Goal: Answer question/provide support

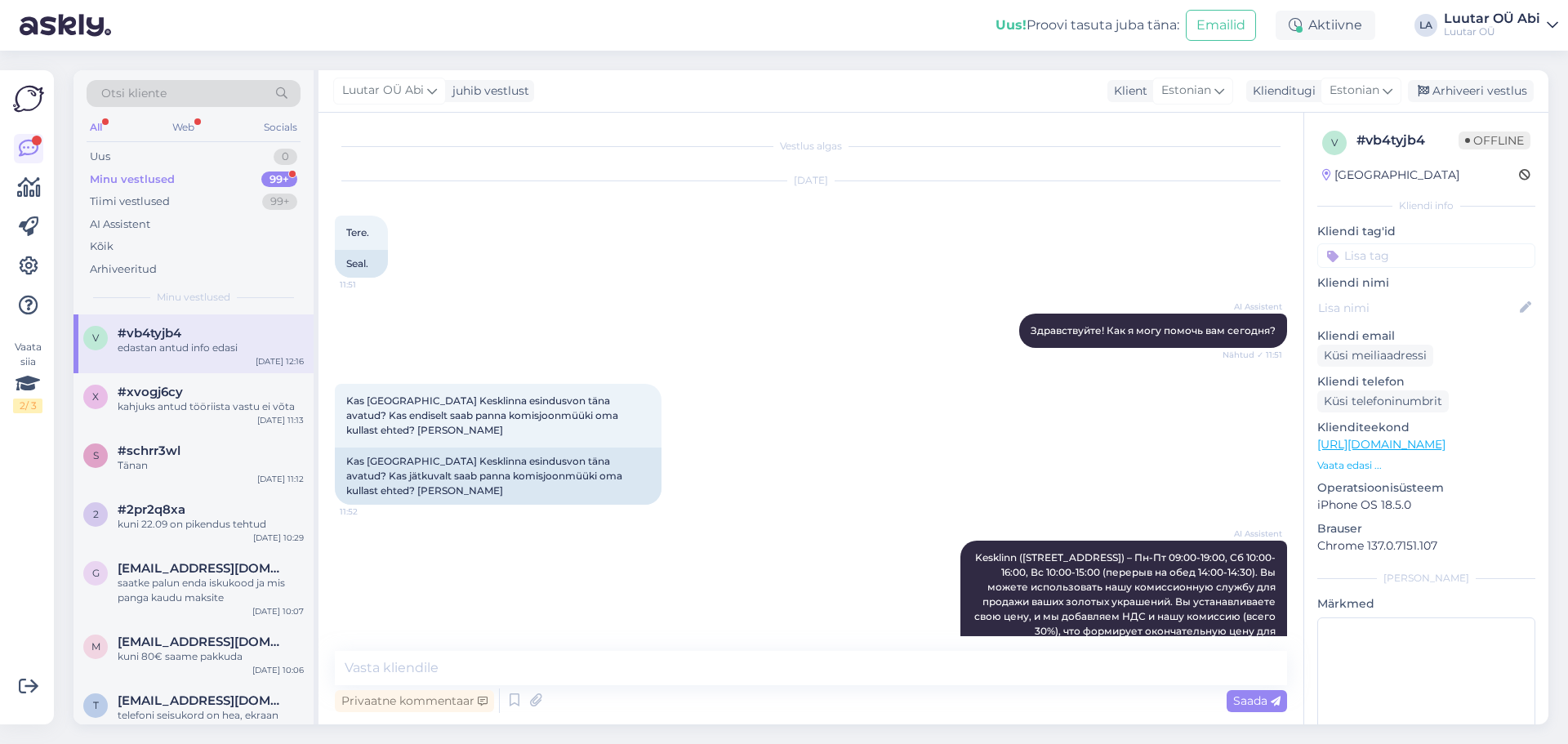
scroll to position [2679, 0]
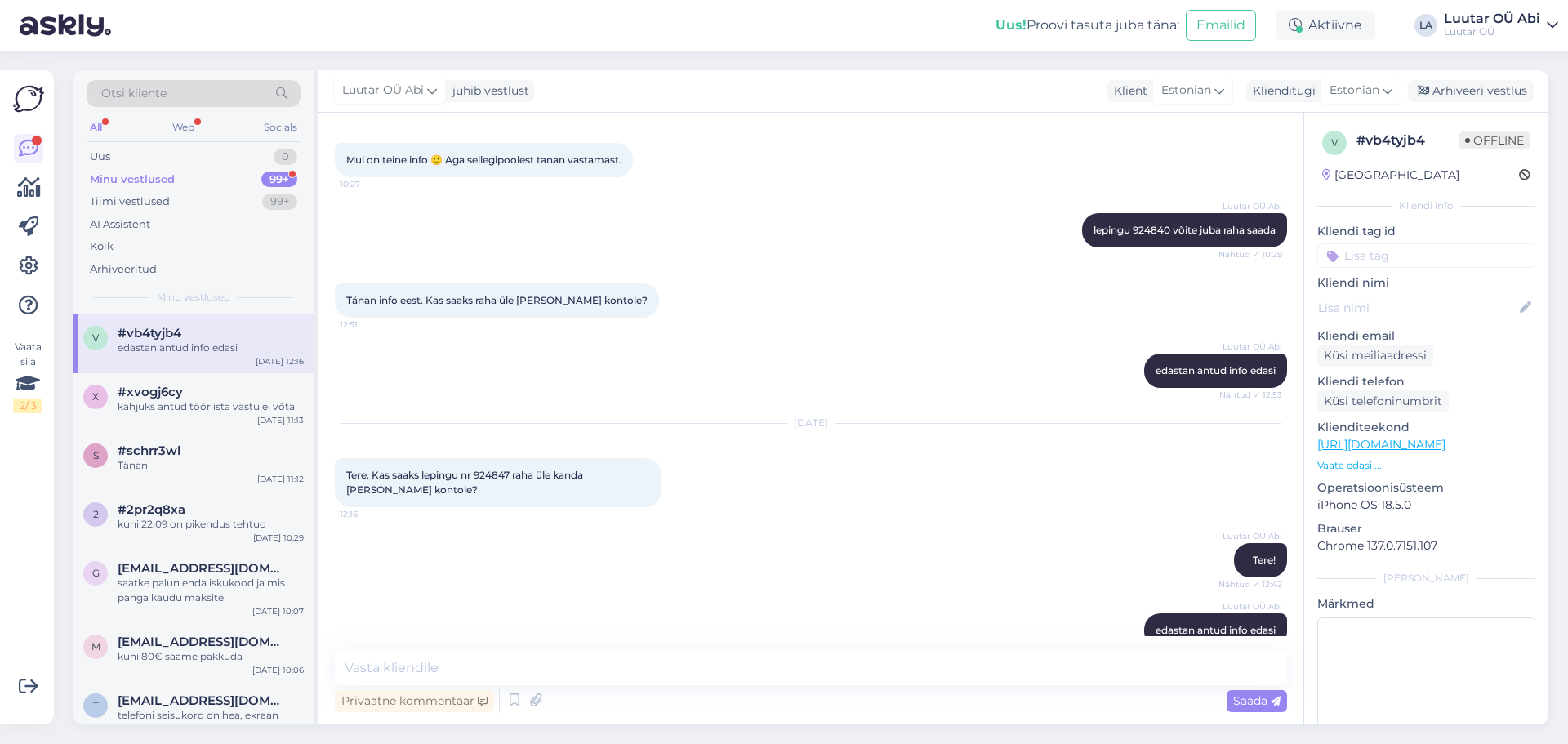
click at [225, 171] on div "Minu vestlused 99+" at bounding box center [193, 180] width 214 height 23
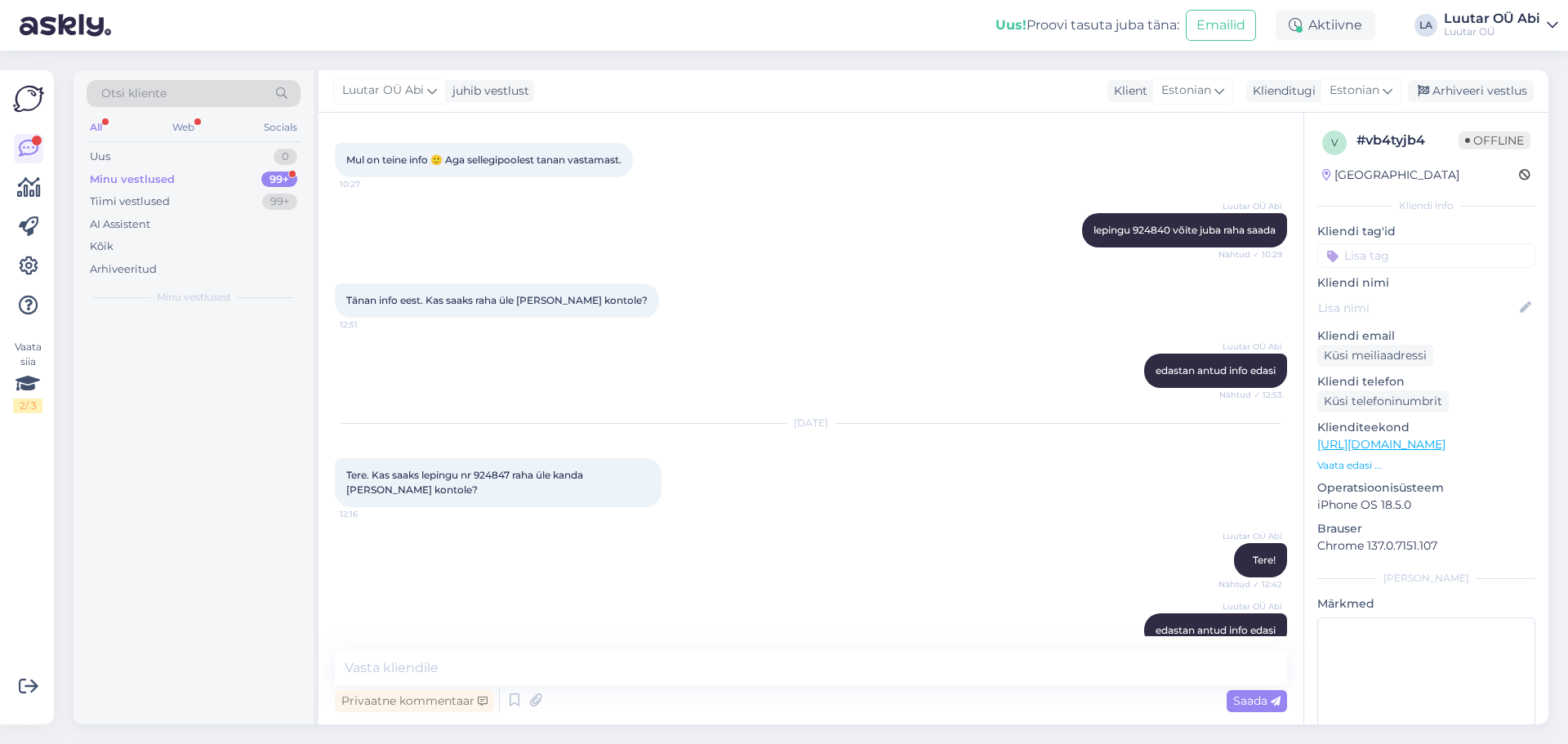
click at [221, 185] on div "Minu vestlused 99+" at bounding box center [193, 180] width 214 height 23
click at [221, 175] on div "Minu vestlused 99+" at bounding box center [193, 180] width 214 height 23
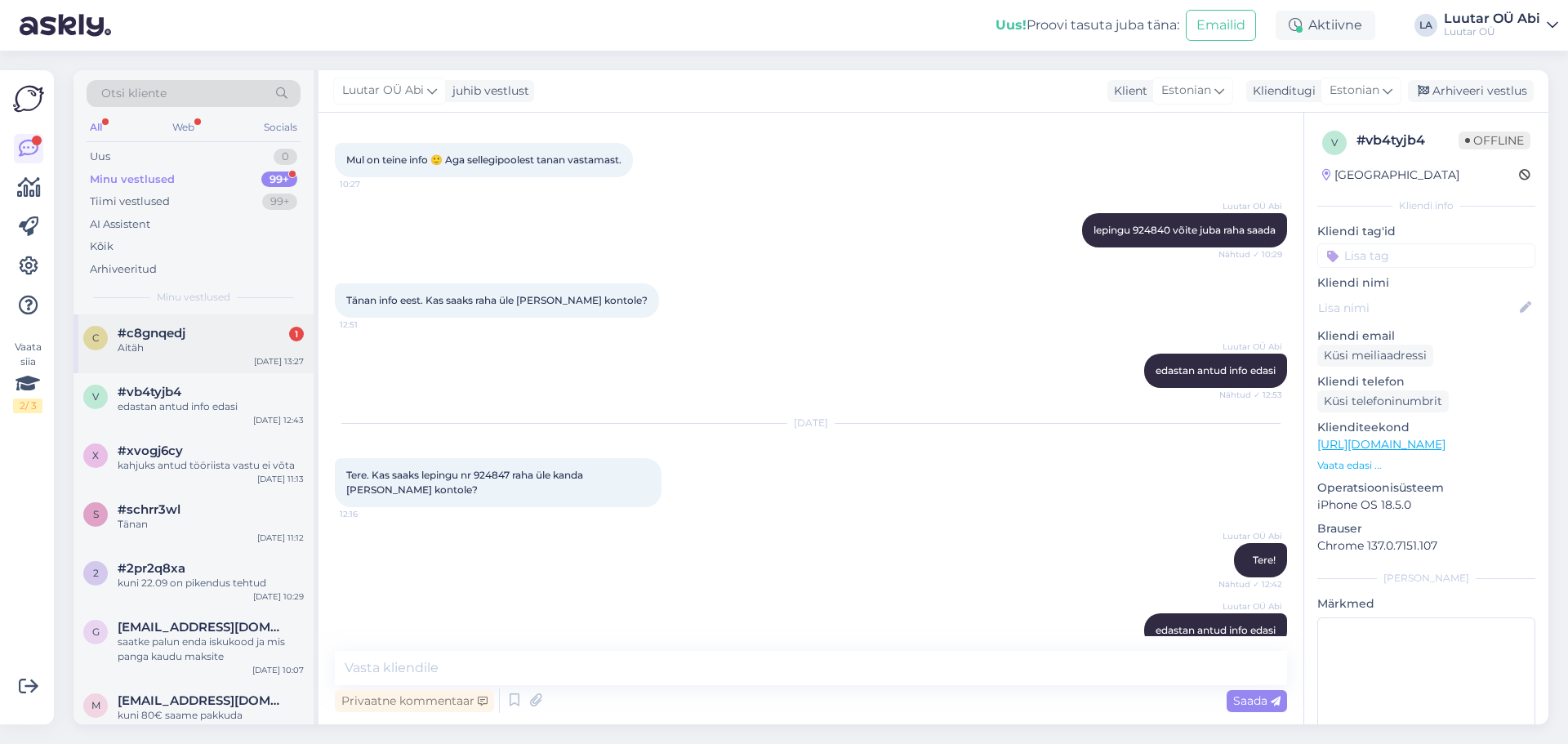
click at [251, 329] on div "#c8gnqedj 1" at bounding box center [210, 332] width 186 height 15
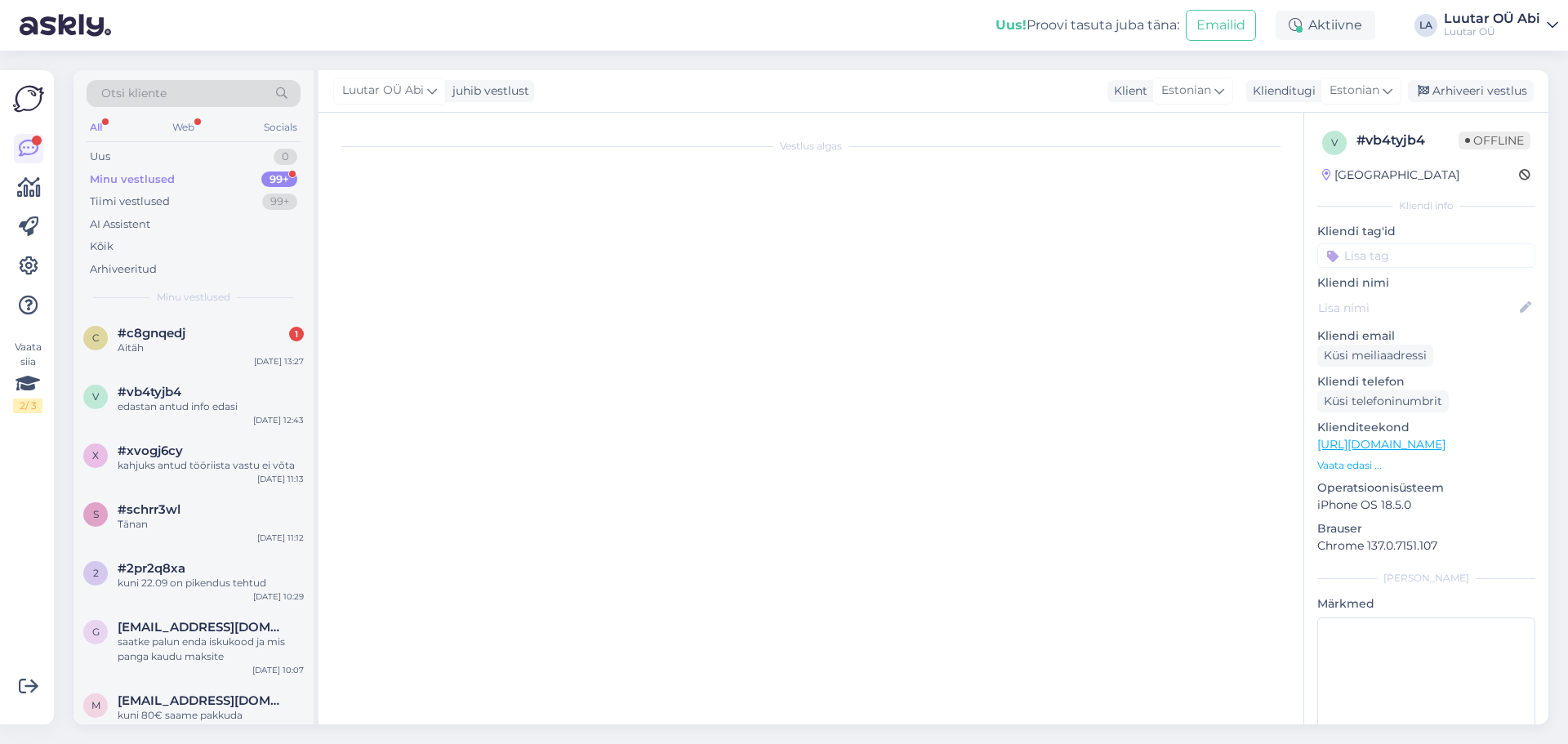
scroll to position [3900, 0]
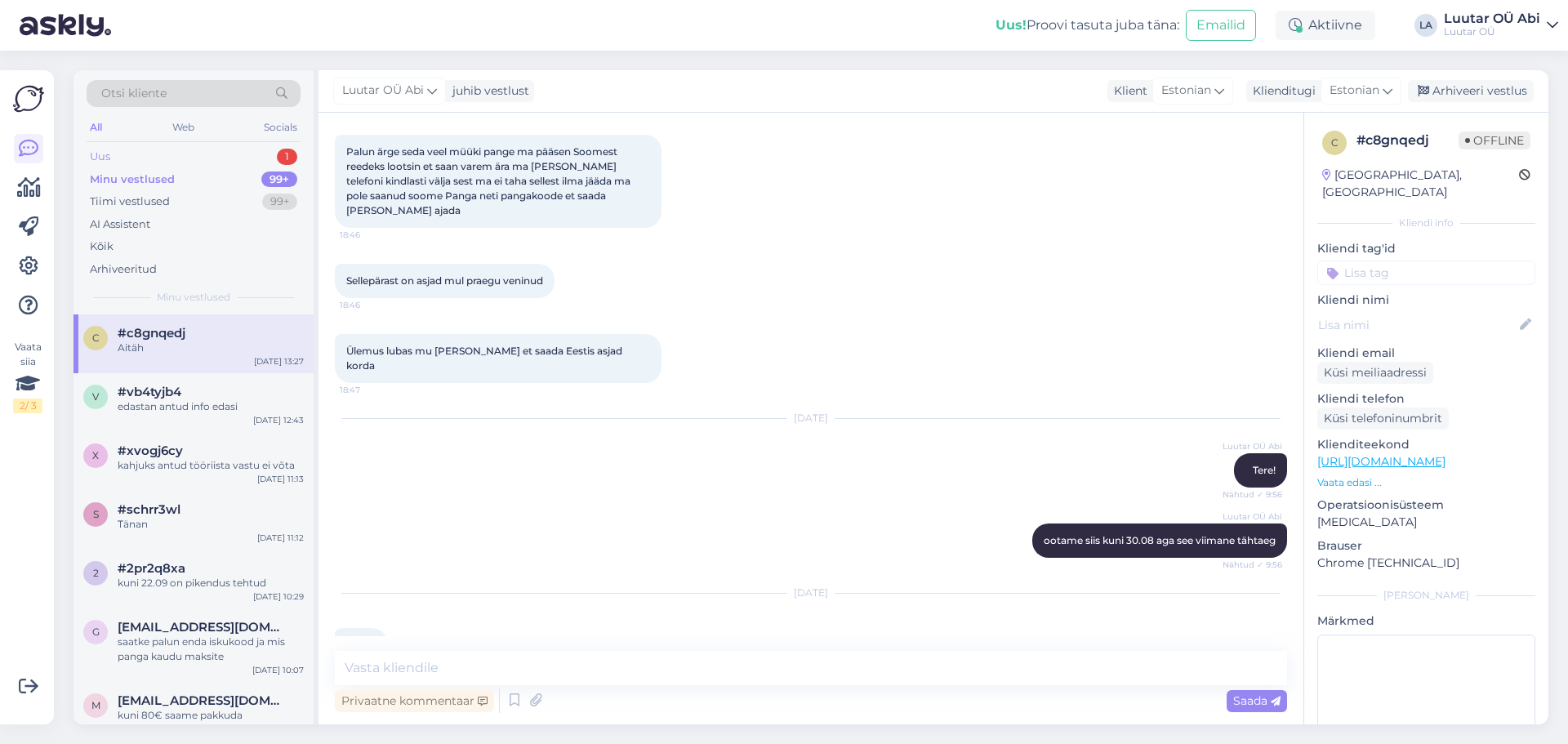
click at [235, 145] on div "Uus 1" at bounding box center [193, 157] width 214 height 23
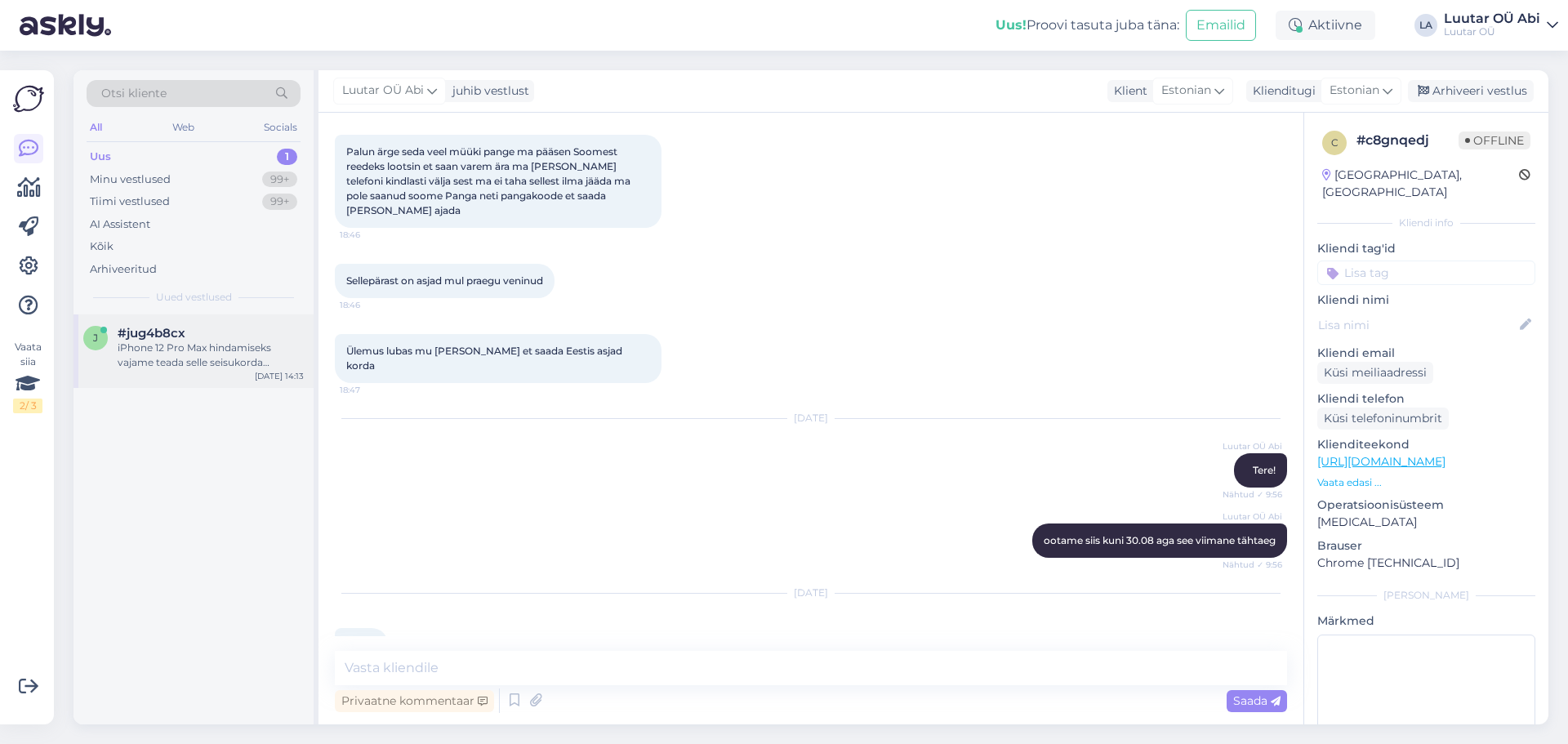
click at [257, 331] on div "#jug4b8cx" at bounding box center [210, 332] width 186 height 15
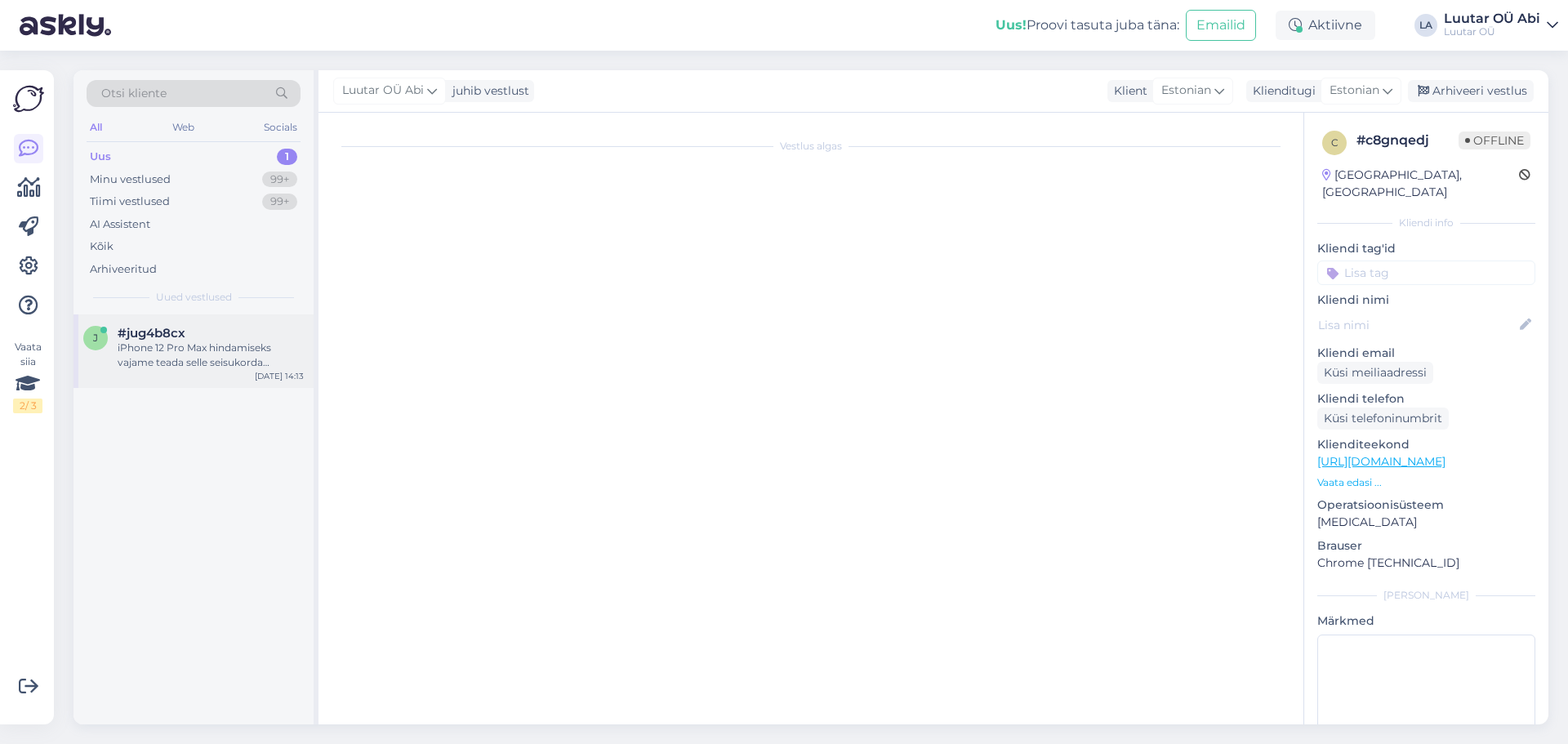
scroll to position [179, 0]
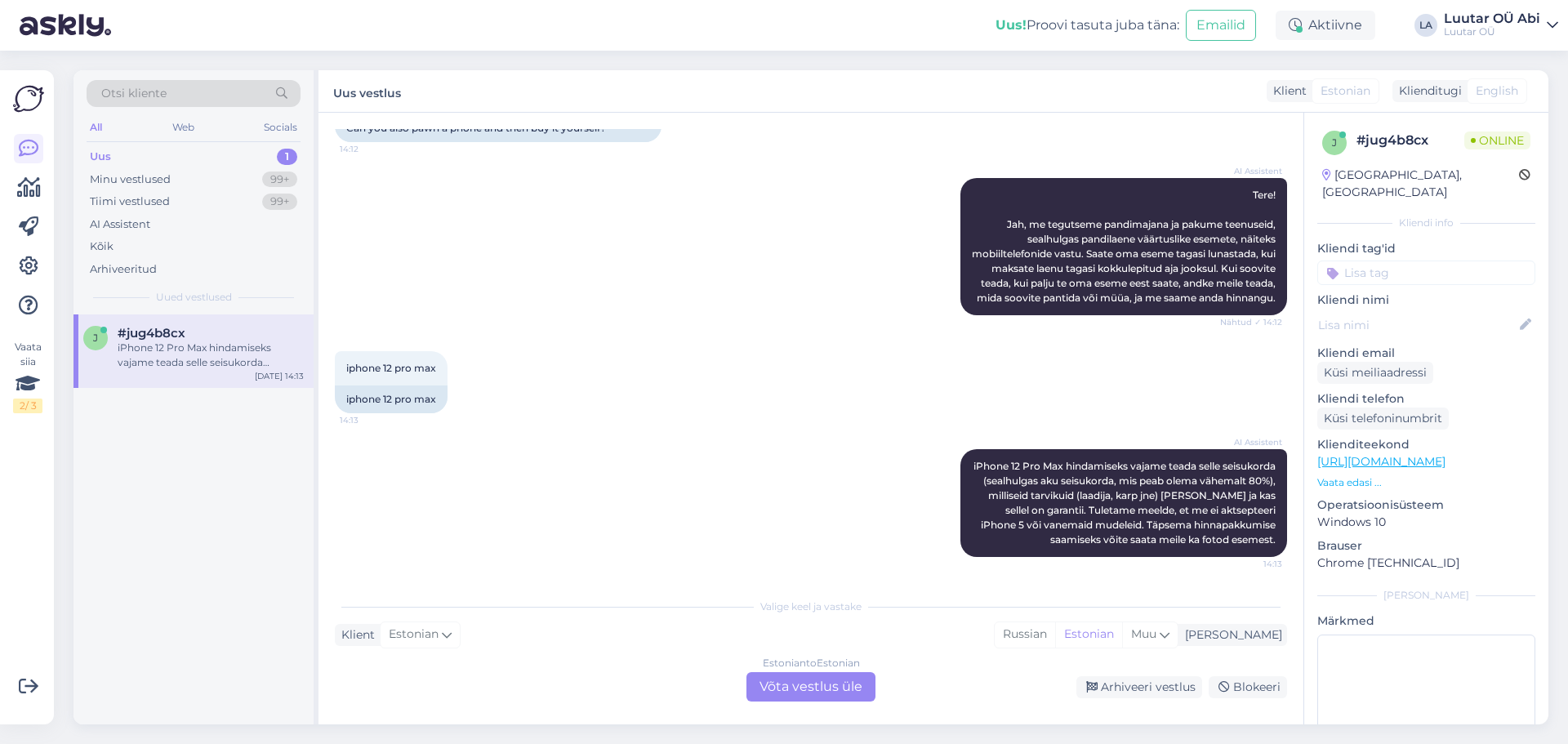
click at [801, 686] on div "Estonian to Estonian Võta vestlus üle" at bounding box center [810, 687] width 129 height 29
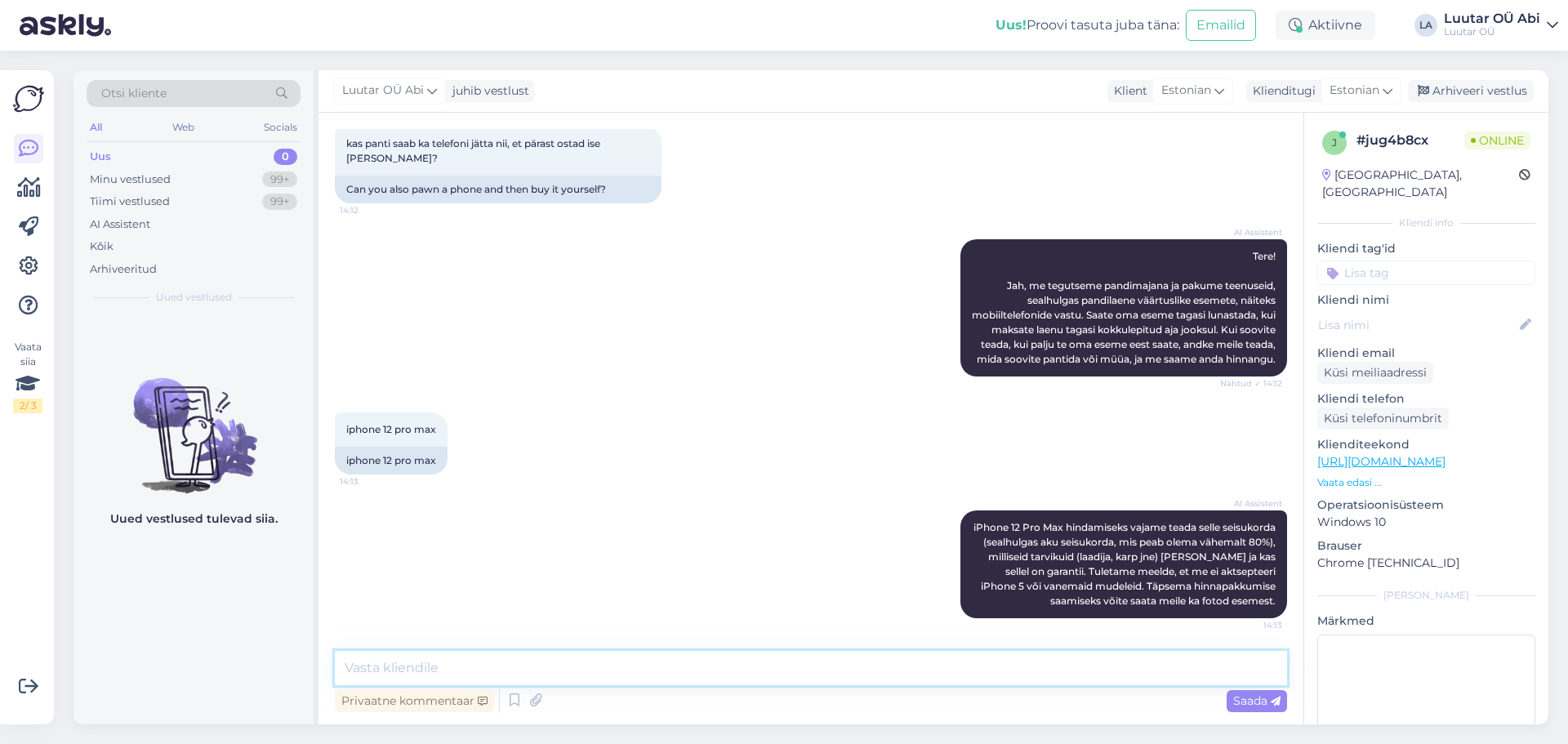
click at [693, 671] on textarea at bounding box center [811, 667] width 953 height 34
type textarea "palju on Gb aku seisukord %"
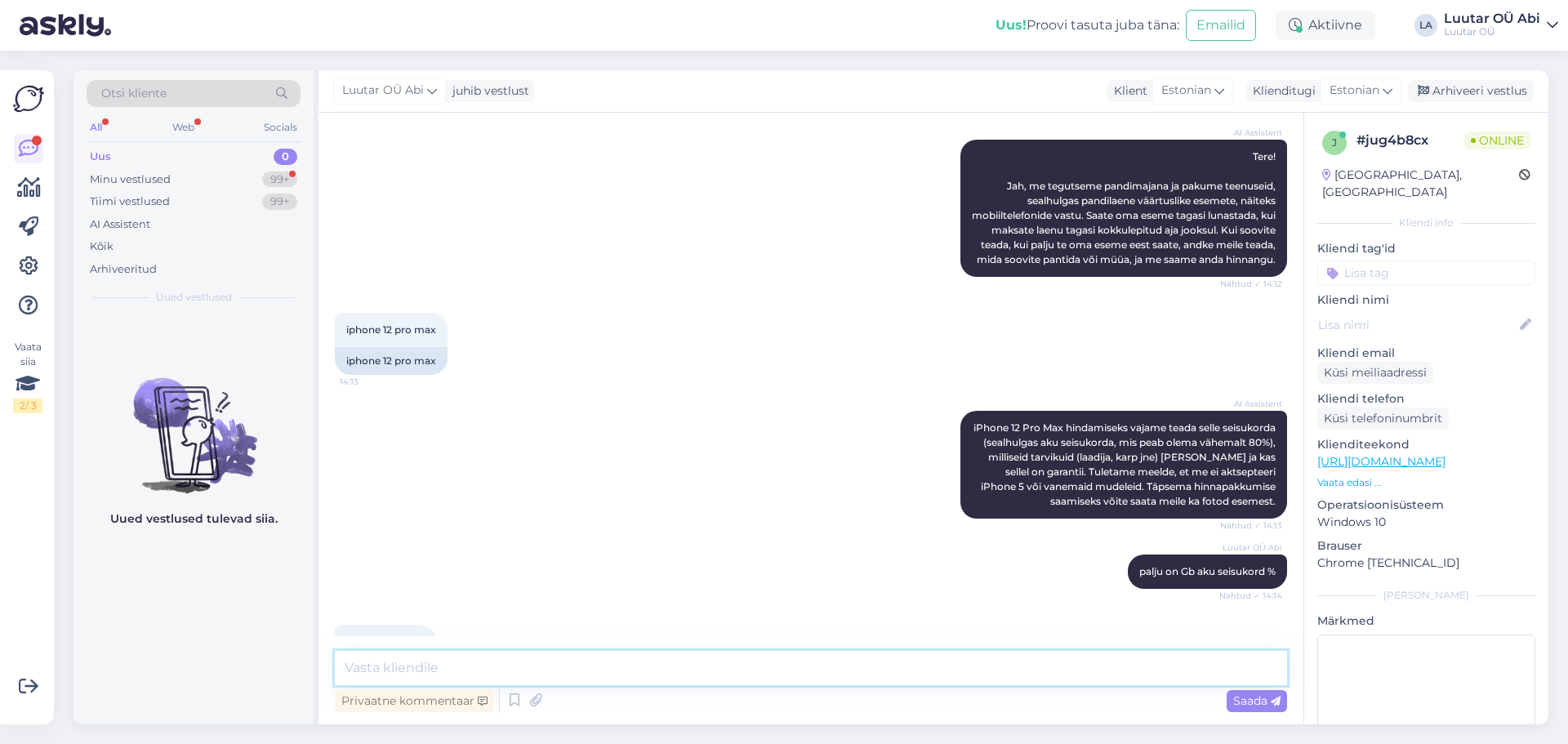
scroll to position [259, 0]
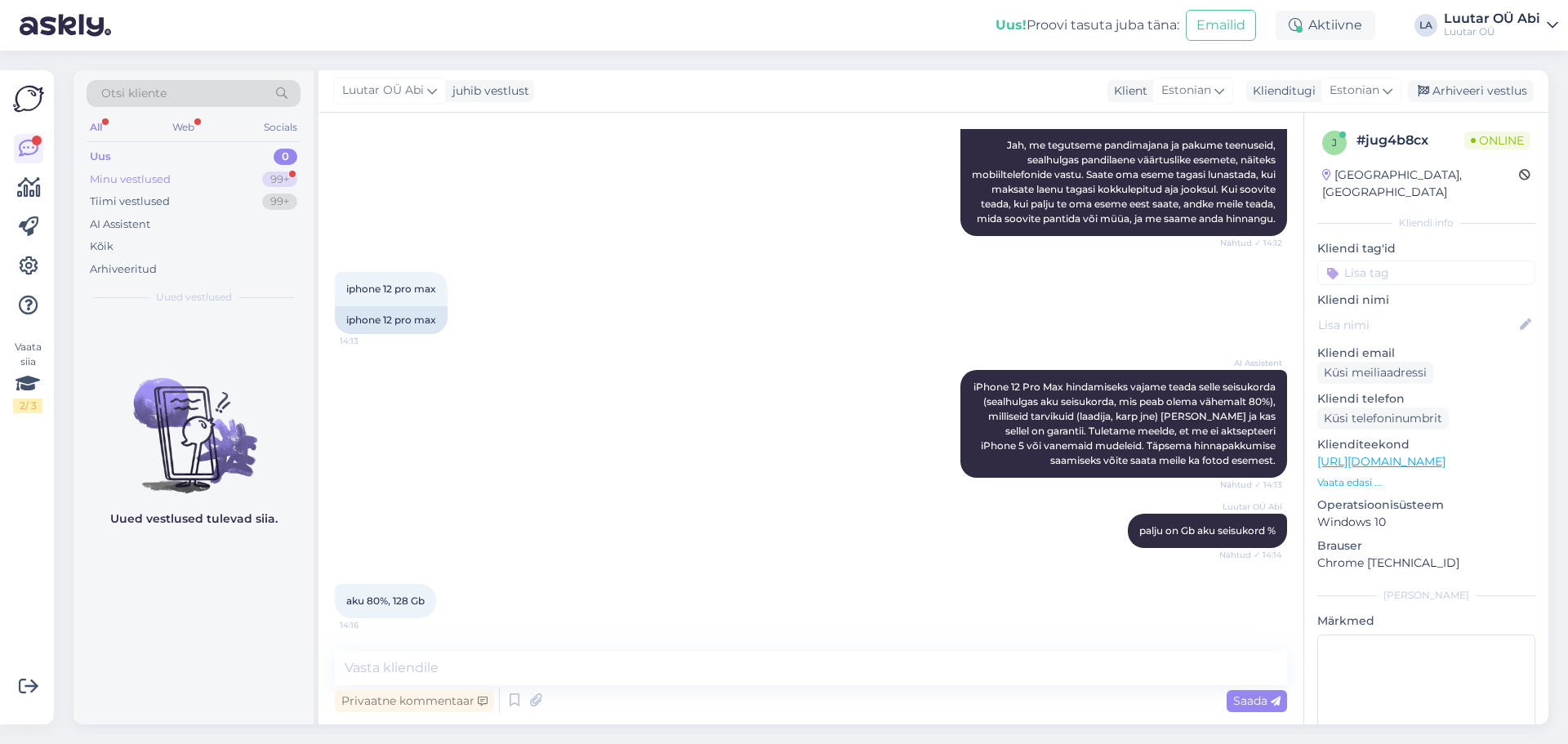
click at [198, 172] on div "Minu vestlused 99+" at bounding box center [193, 180] width 214 height 23
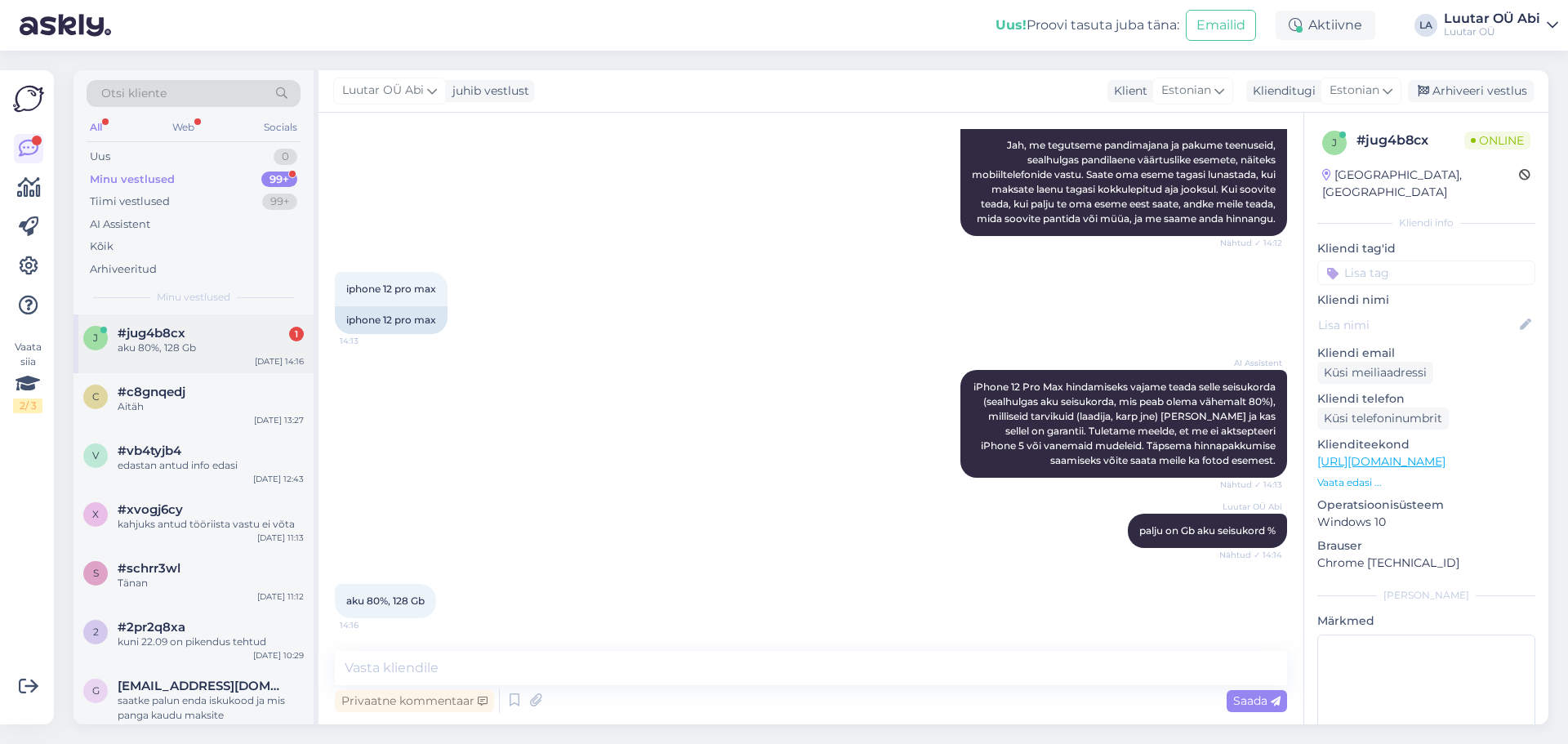
click at [229, 350] on div "aku 80%, 128 Gb" at bounding box center [210, 347] width 186 height 15
click at [636, 432] on div "AI Assistent iPhone 12 Pro Max hindamiseks vajame teada selle seisukorda (sealh…" at bounding box center [811, 423] width 953 height 143
drag, startPoint x: 339, startPoint y: 272, endPoint x: 439, endPoint y: 276, distance: 100.1
click at [439, 276] on div "iphone 12 pro max 14:13" at bounding box center [392, 289] width 112 height 34
copy span "iphone 12 pro max"
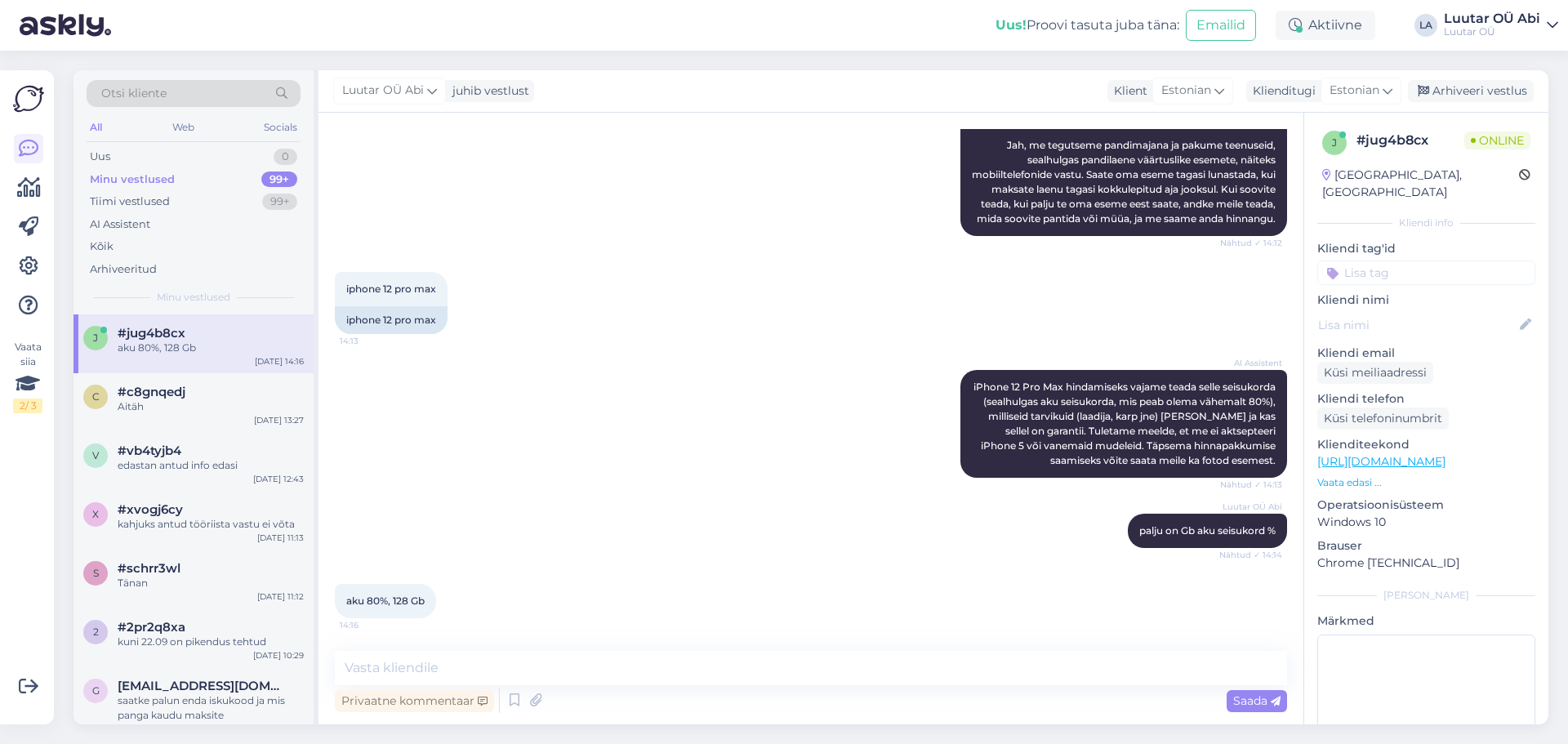
click at [780, 258] on div "iphone 12 pro max 14:13 iphone 12 pro max" at bounding box center [811, 302] width 953 height 98
